Goal: Book appointment/travel/reservation

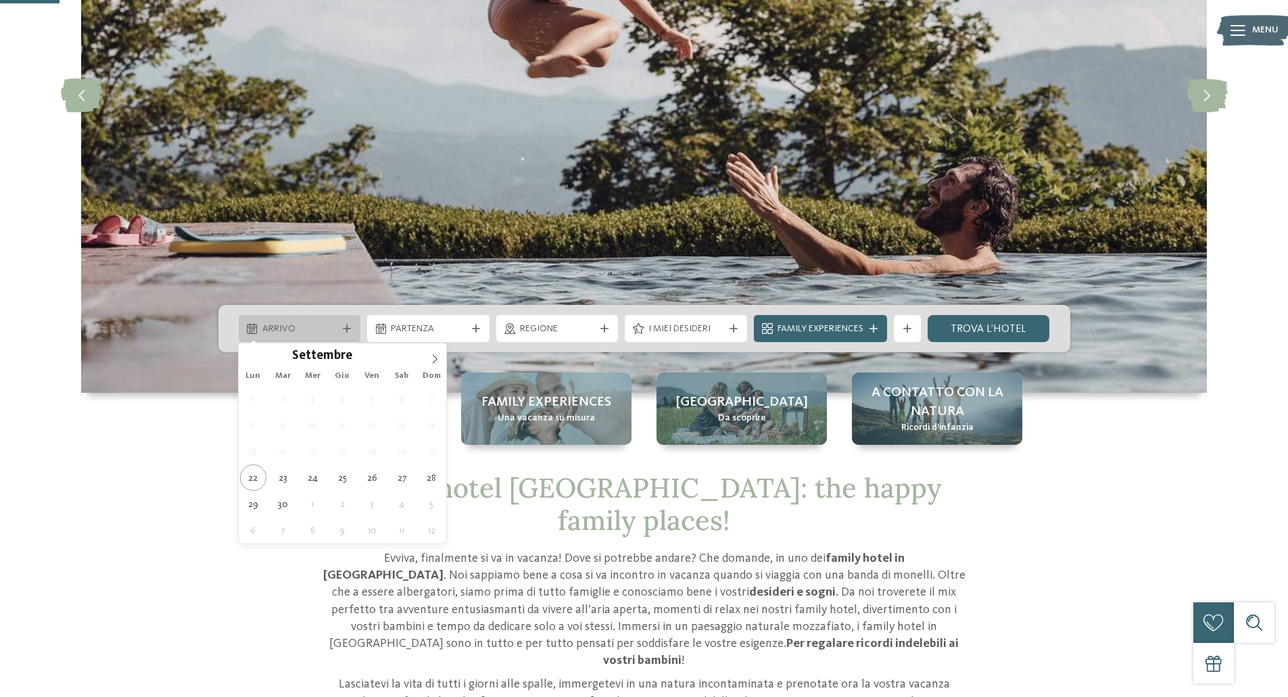
click at [289, 331] on span "Arrivo" at bounding box center [299, 330] width 75 height 14
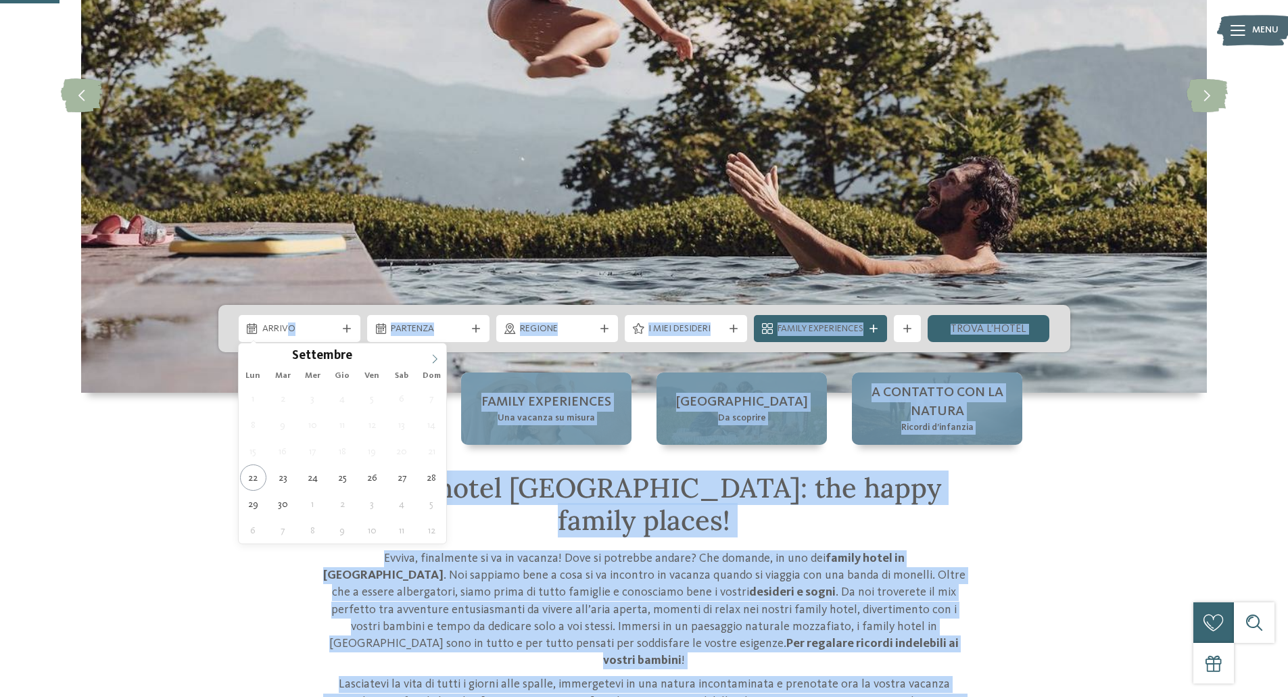
click at [427, 354] on span at bounding box center [434, 355] width 23 height 23
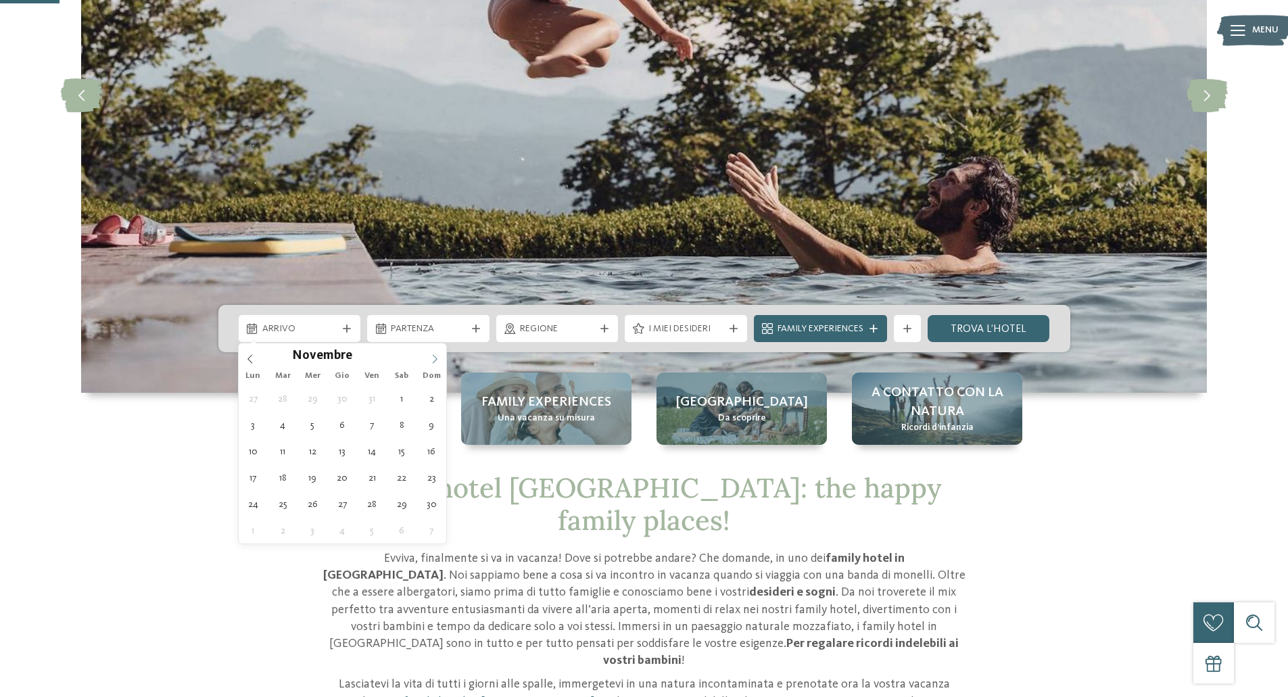
click at [427, 354] on span at bounding box center [434, 355] width 23 height 23
type div "[DATE]"
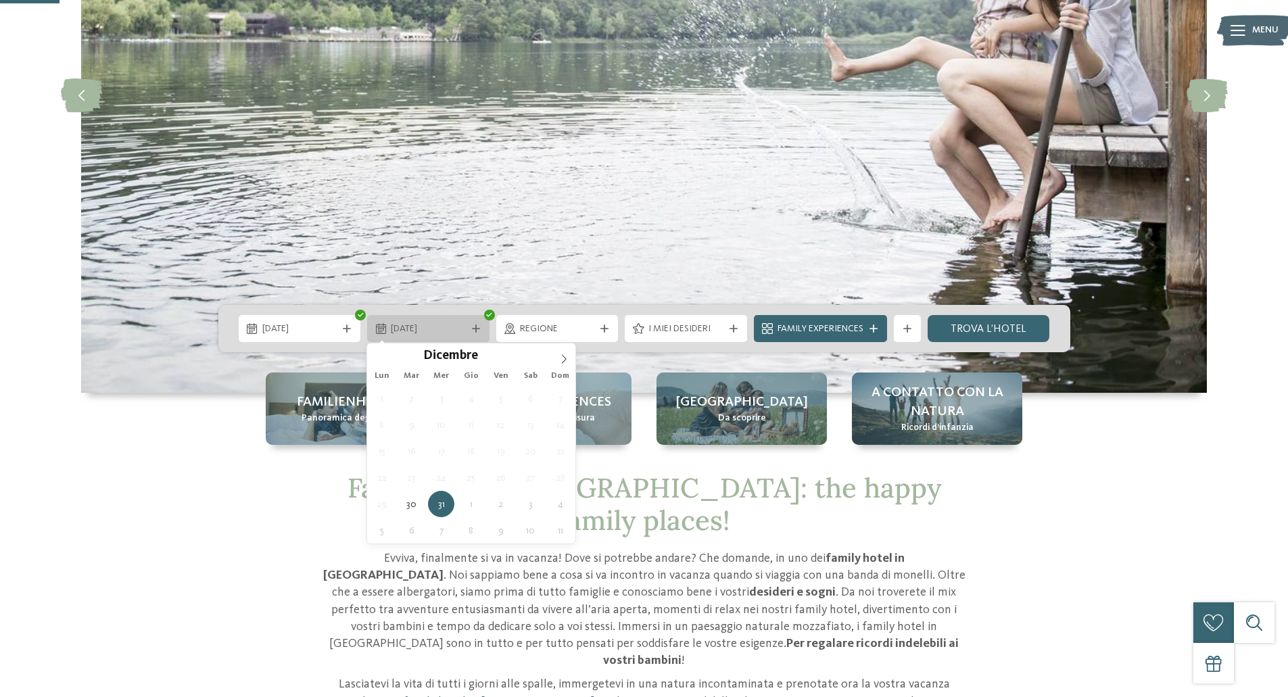
click at [480, 323] on div "31.12.2025" at bounding box center [428, 328] width 122 height 27
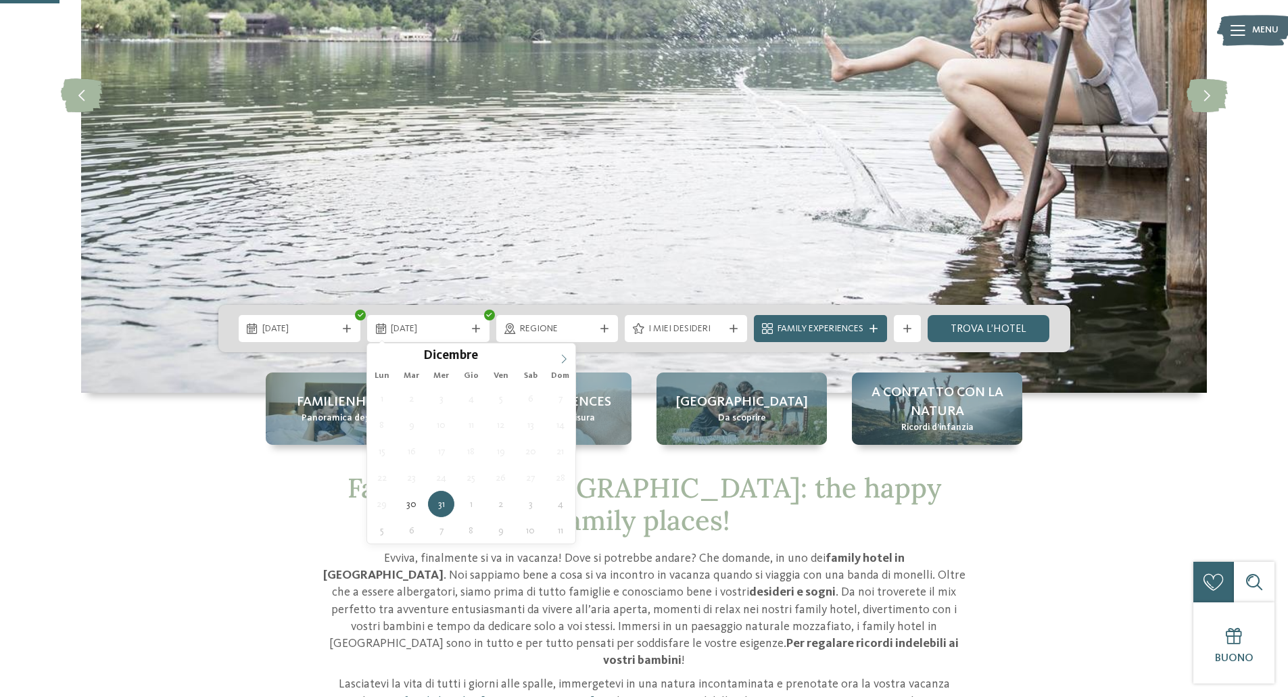
type input "****"
click at [563, 358] on icon at bounding box center [563, 358] width 9 height 9
type div "[DATE]"
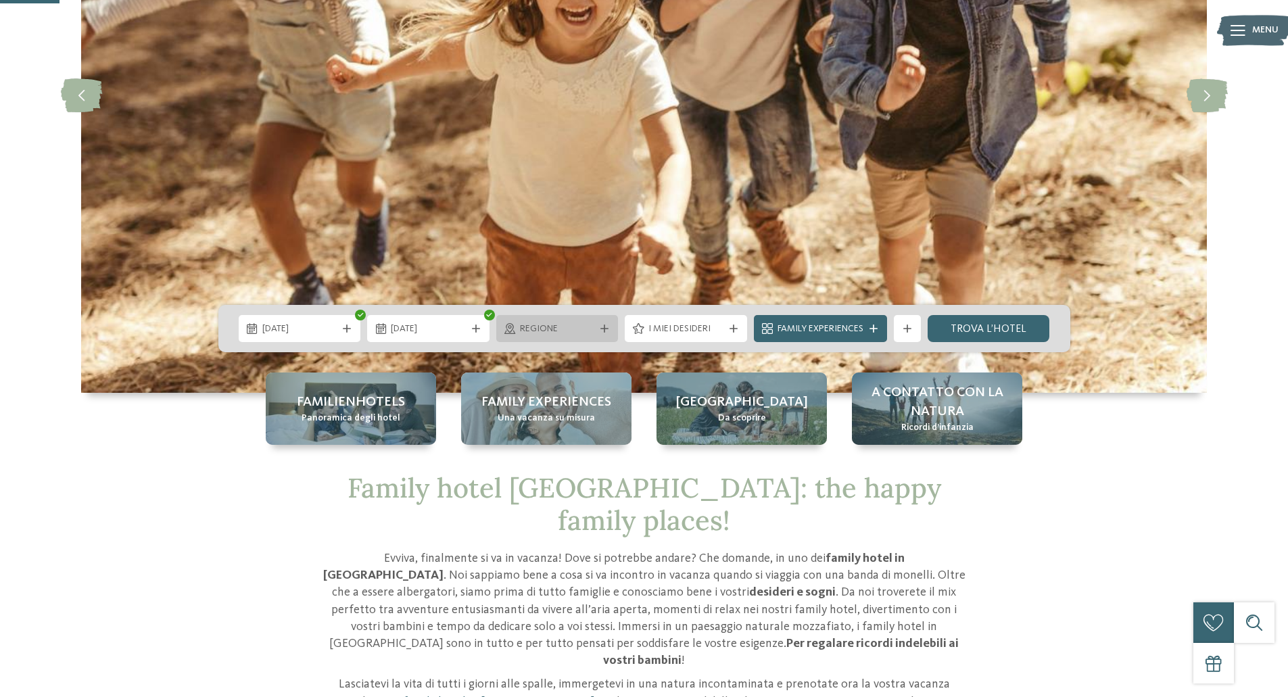
click at [545, 326] on span "Regione" at bounding box center [557, 330] width 75 height 14
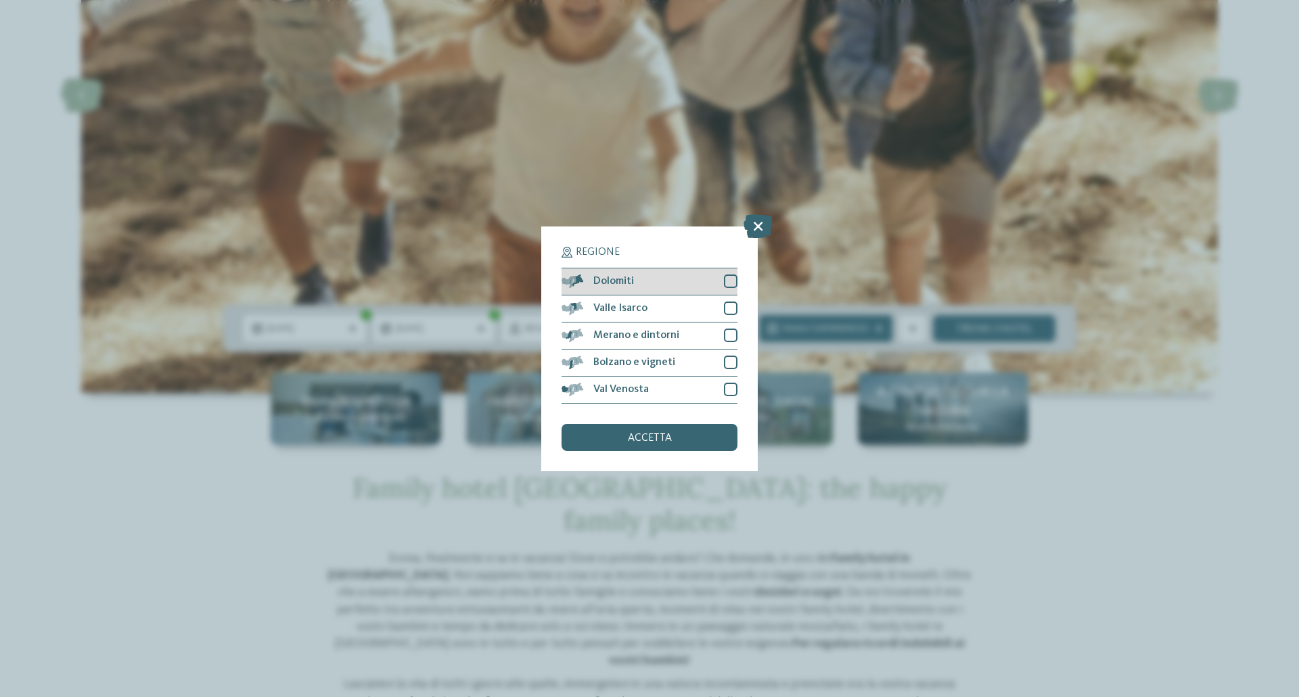
click at [728, 280] on div at bounding box center [731, 282] width 14 height 14
click at [731, 312] on div at bounding box center [731, 309] width 14 height 14
click at [730, 333] on div at bounding box center [731, 336] width 14 height 14
drag, startPoint x: 741, startPoint y: 369, endPoint x: 733, endPoint y: 368, distance: 8.1
click at [739, 369] on div "Regione Dolomiti Valle Isarco" at bounding box center [649, 349] width 216 height 245
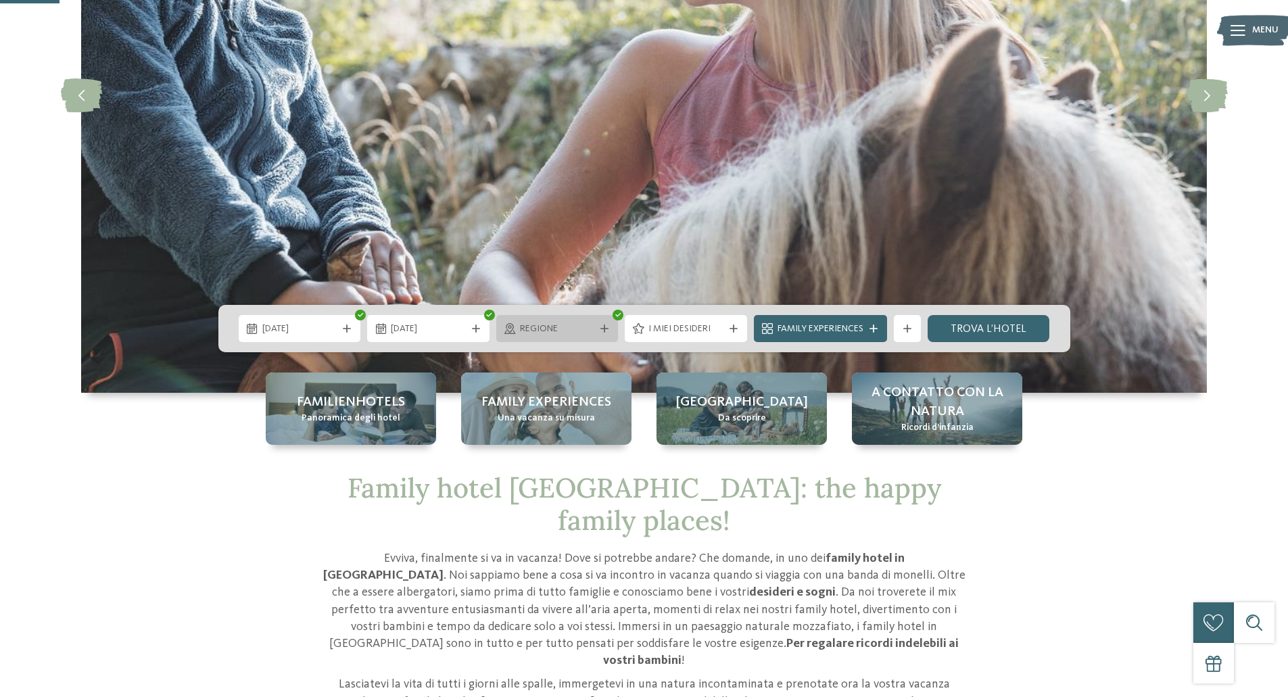
click at [572, 331] on span "Regione" at bounding box center [557, 330] width 75 height 14
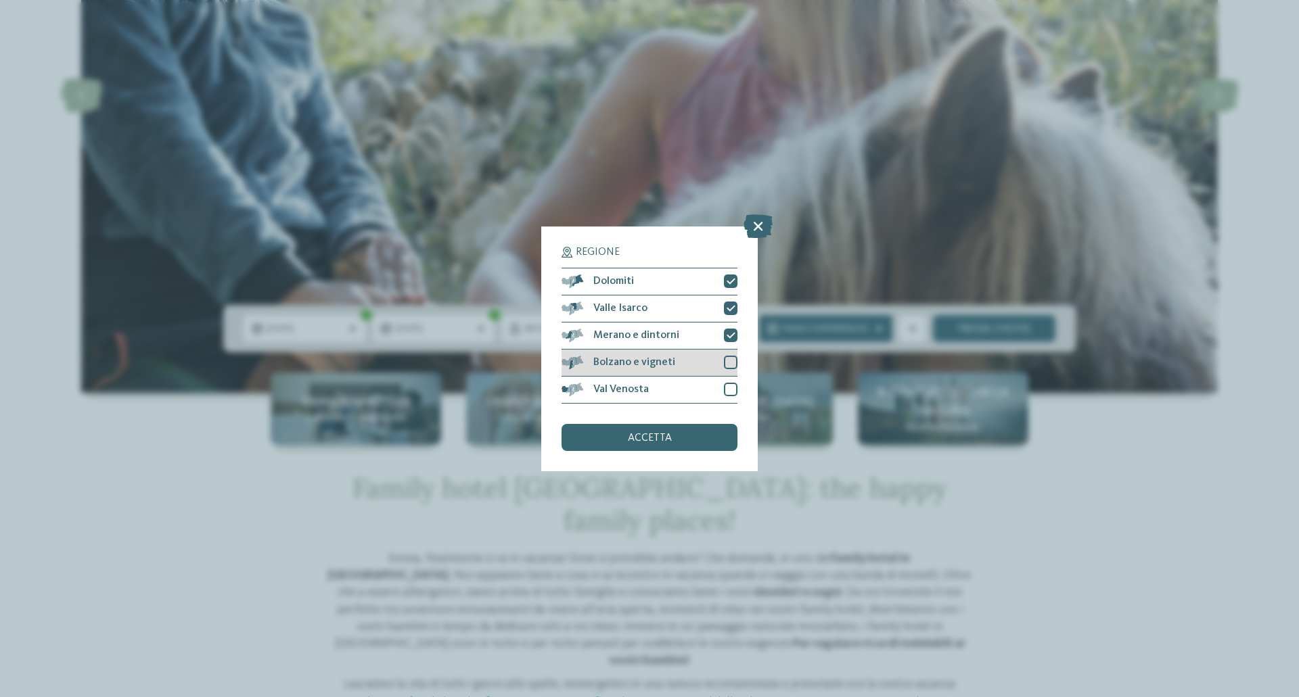
click at [729, 361] on div at bounding box center [731, 363] width 14 height 14
click at [728, 383] on div at bounding box center [731, 390] width 14 height 14
click at [635, 433] on span "accetta" at bounding box center [650, 438] width 44 height 11
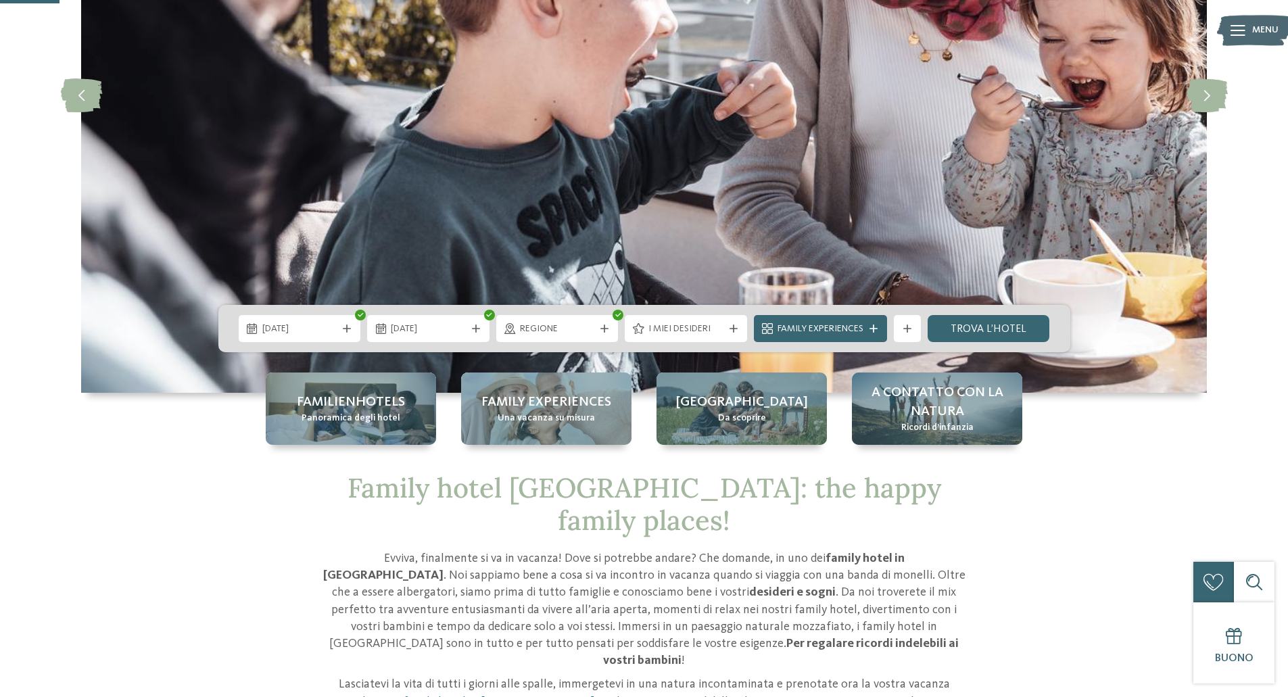
click at [996, 309] on div "30.12.2025 03.01.2026" at bounding box center [644, 328] width 852 height 47
click at [997, 319] on link "trova l’hotel" at bounding box center [989, 328] width 122 height 27
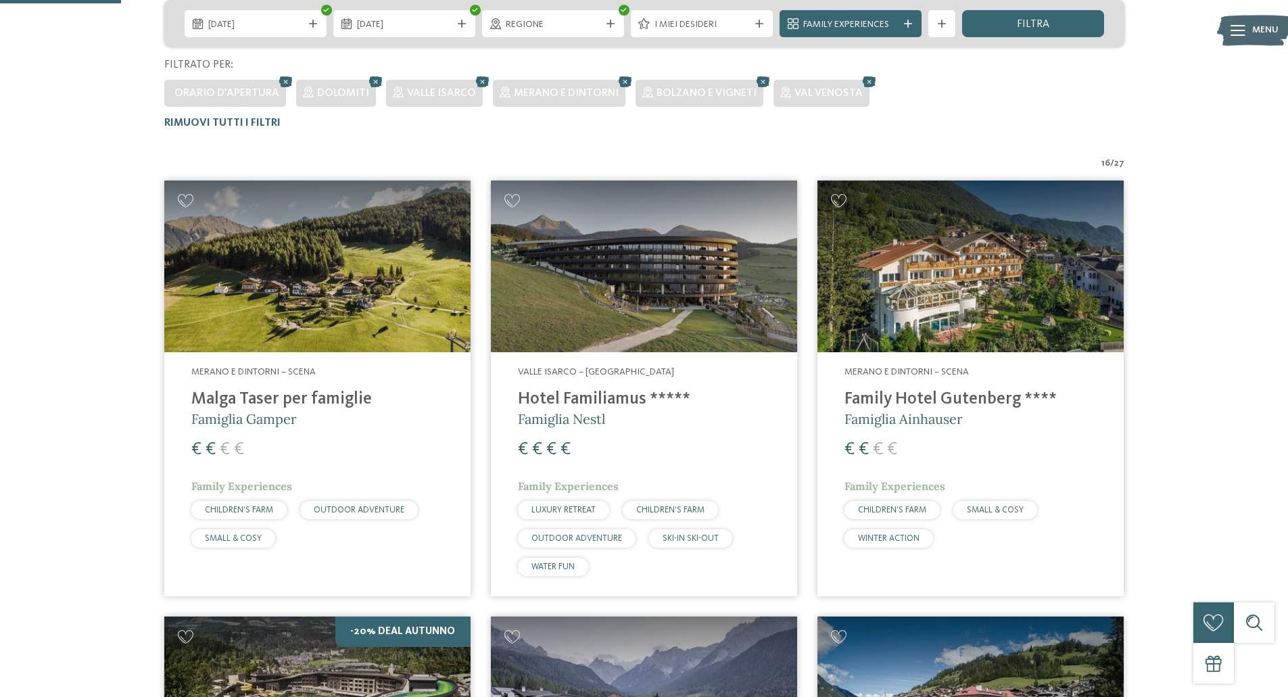
scroll to position [308, 0]
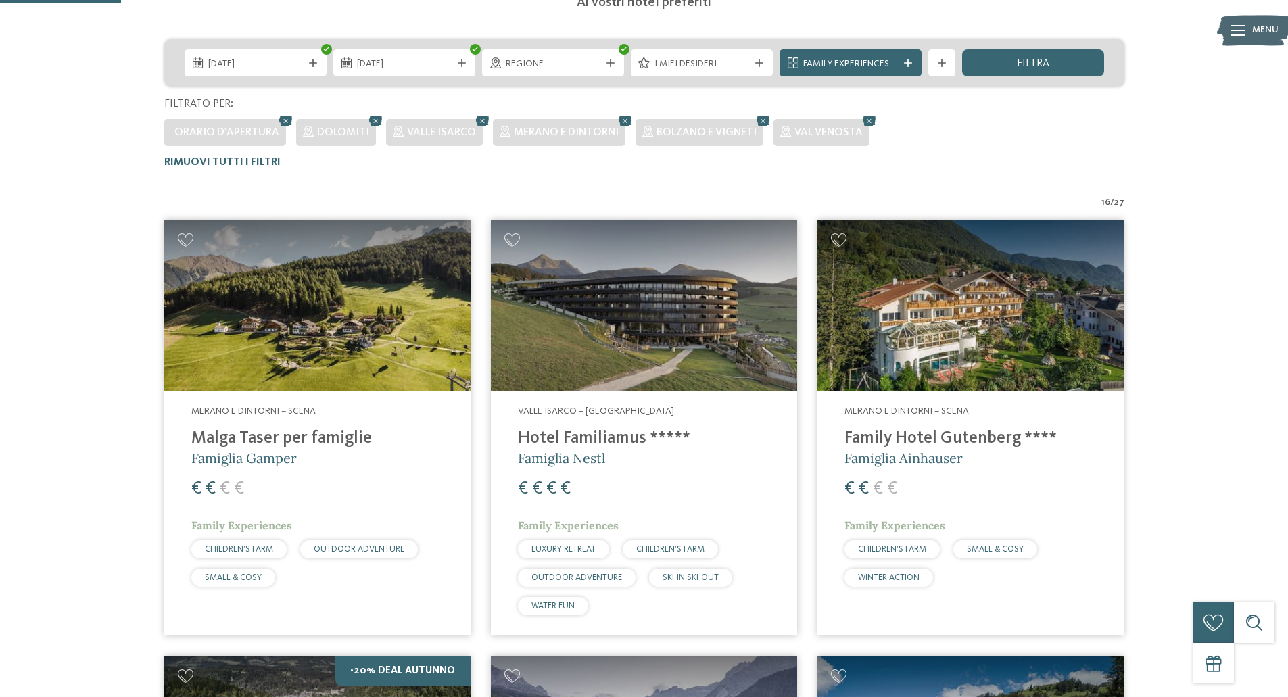
click at [289, 310] on img at bounding box center [317, 306] width 306 height 172
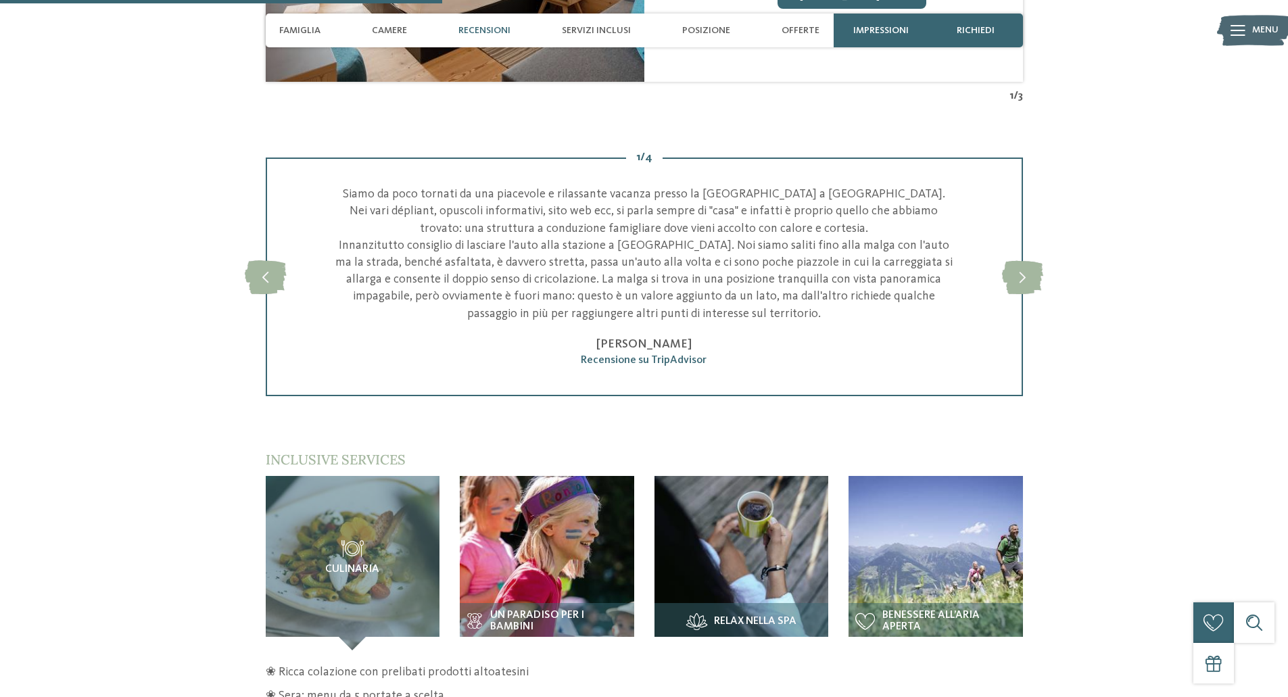
scroll to position [2097, 0]
